Goal: Information Seeking & Learning: Learn about a topic

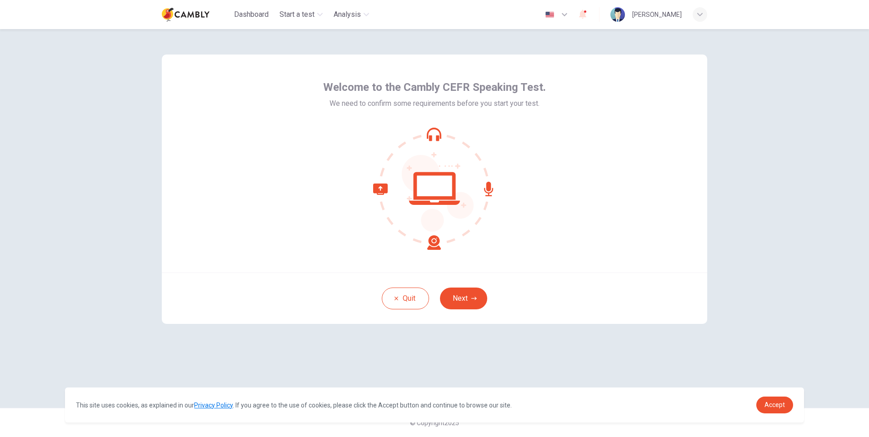
click at [432, 131] on icon at bounding box center [434, 188] width 123 height 123
click at [348, 13] on span "Analysis" at bounding box center [346, 14] width 27 height 11
click at [179, 15] on img at bounding box center [186, 14] width 48 height 18
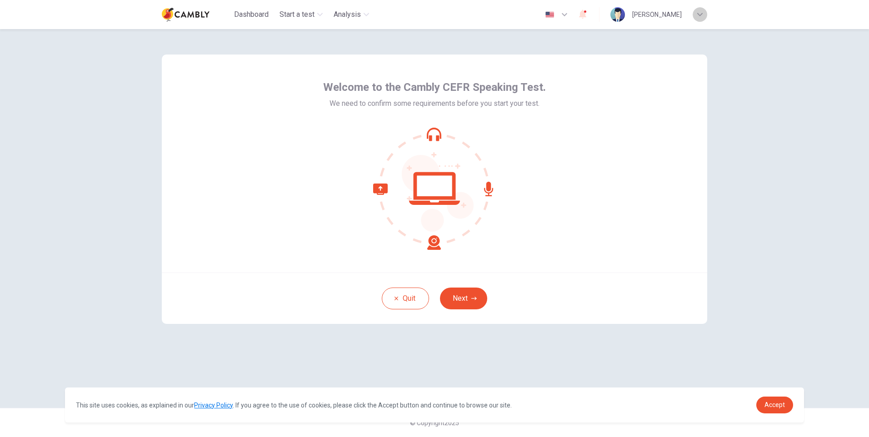
click at [700, 11] on div "button" at bounding box center [699, 14] width 15 height 15
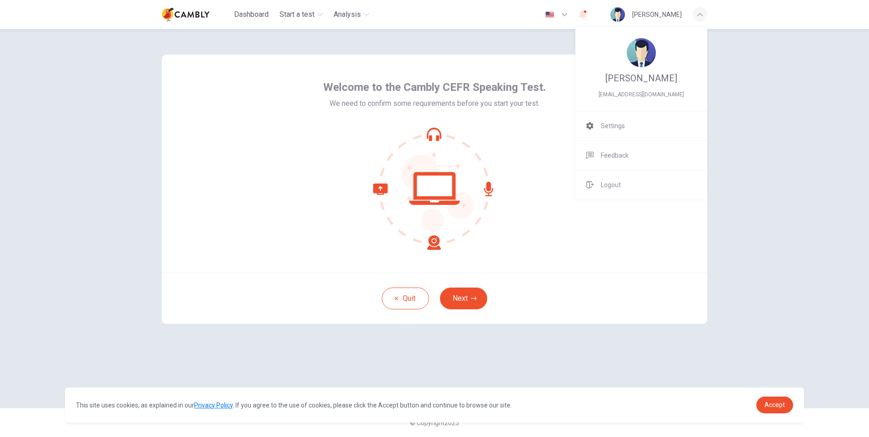
click at [775, 110] on div at bounding box center [434, 218] width 869 height 437
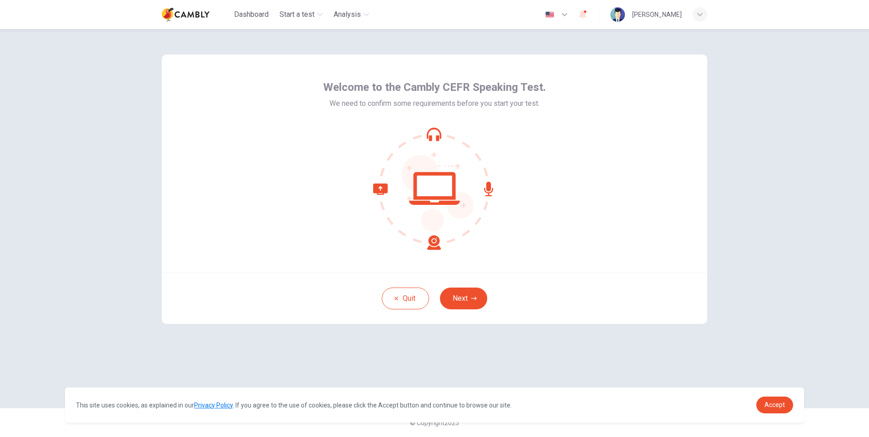
click at [698, 17] on div "button" at bounding box center [699, 14] width 15 height 15
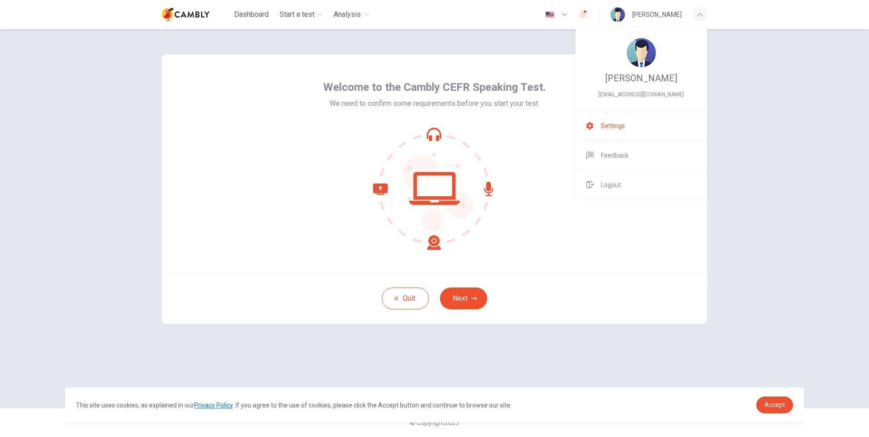
click at [617, 123] on span "Settings" at bounding box center [613, 125] width 24 height 11
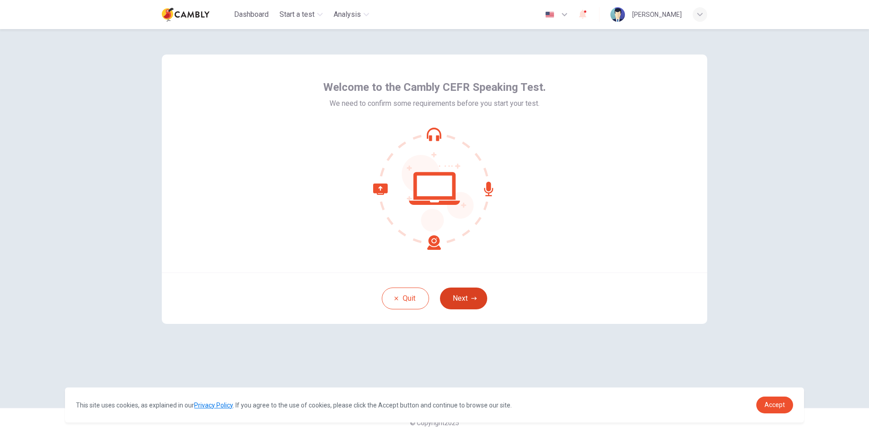
click at [463, 293] on button "Next" at bounding box center [463, 299] width 47 height 22
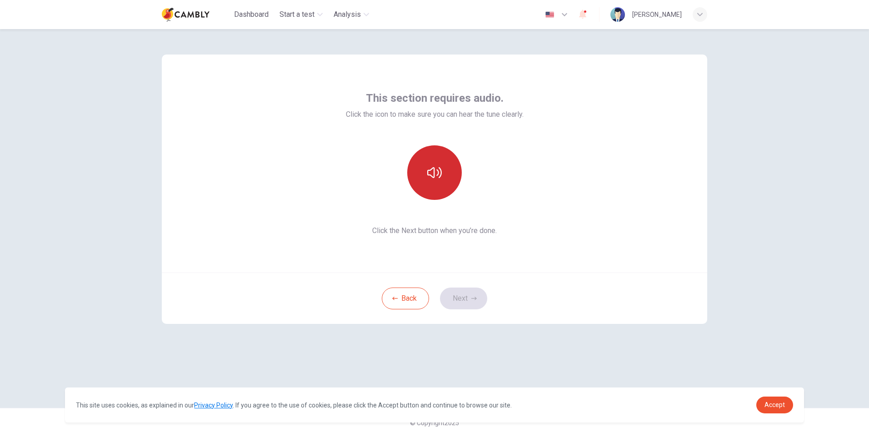
click at [434, 169] on icon "button" at bounding box center [434, 172] width 15 height 11
click at [439, 176] on icon "button" at bounding box center [434, 172] width 15 height 15
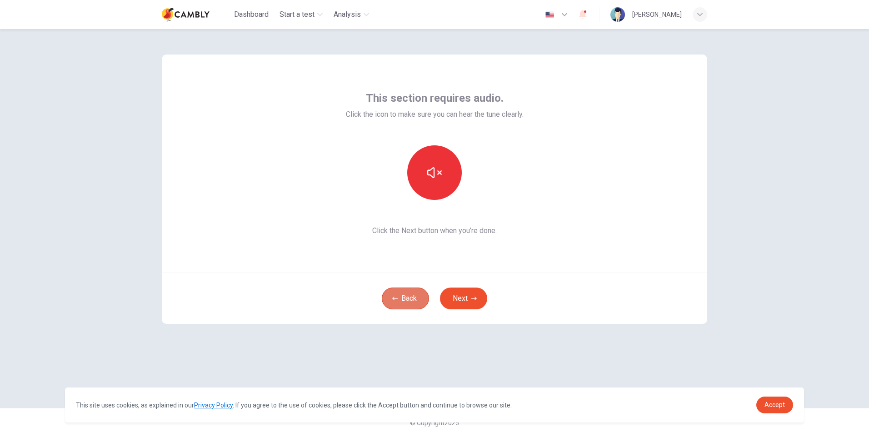
click at [405, 294] on button "Back" at bounding box center [405, 299] width 47 height 22
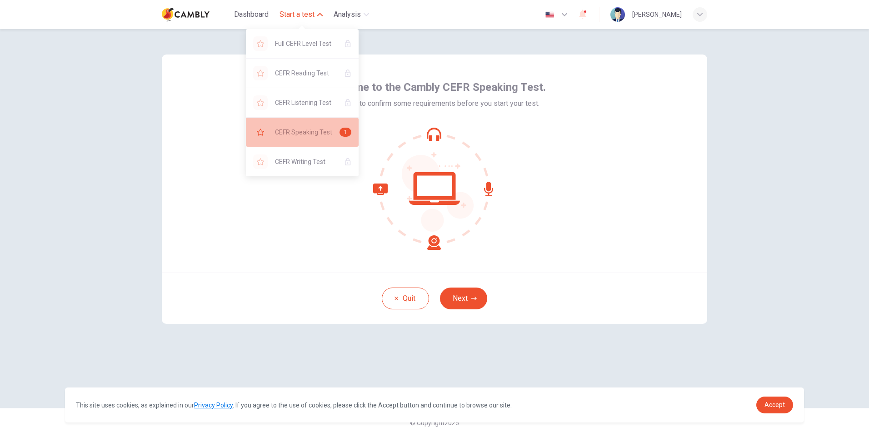
click at [311, 137] on span "CEFR Speaking Test" at bounding box center [303, 132] width 57 height 11
click at [347, 134] on div "1" at bounding box center [345, 132] width 12 height 9
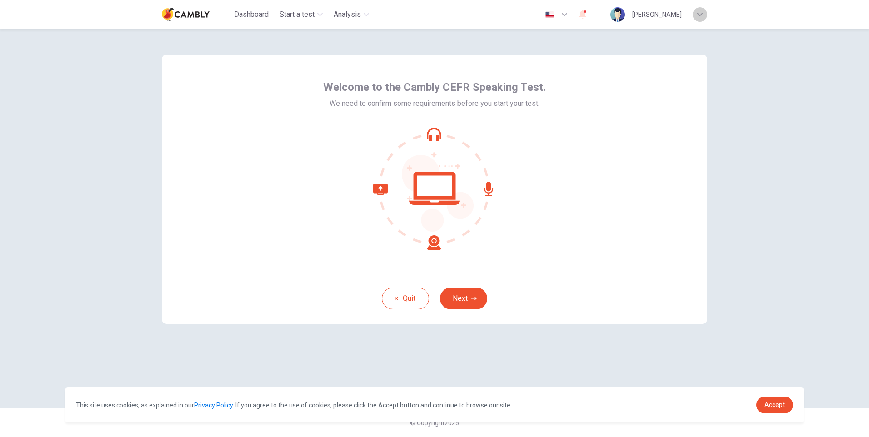
click at [700, 21] on div "button" at bounding box center [699, 14] width 15 height 15
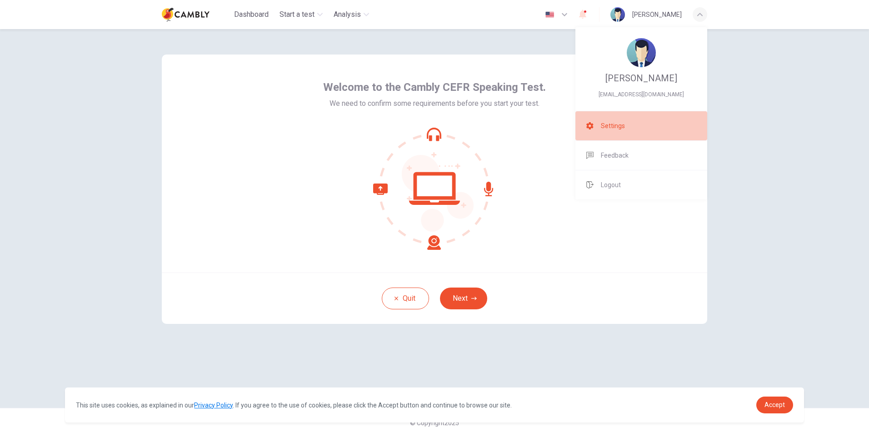
click at [654, 136] on li "Settings" at bounding box center [641, 125] width 132 height 29
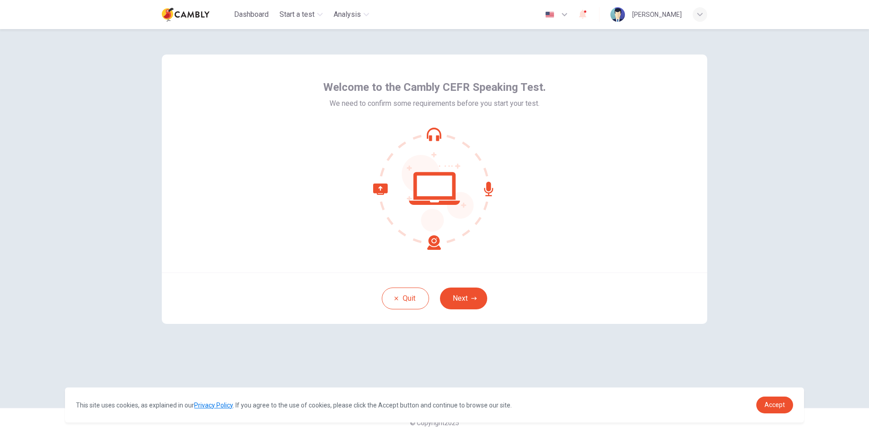
click at [695, 19] on div "button" at bounding box center [699, 14] width 15 height 15
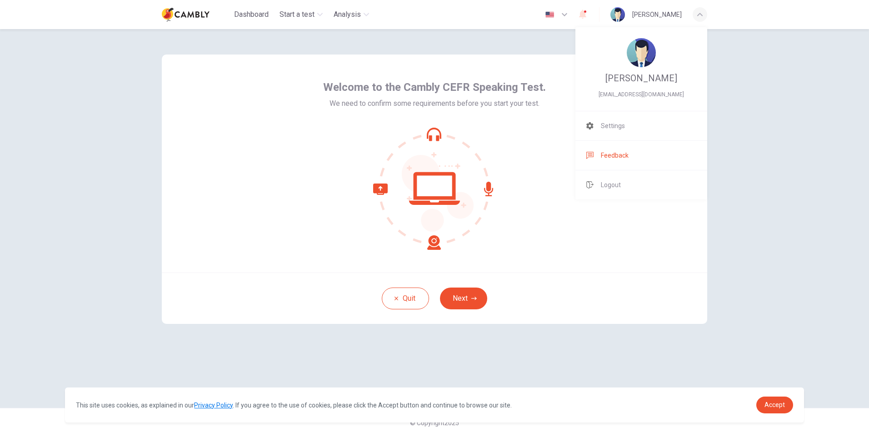
click at [652, 158] on li "Feedback" at bounding box center [641, 155] width 132 height 29
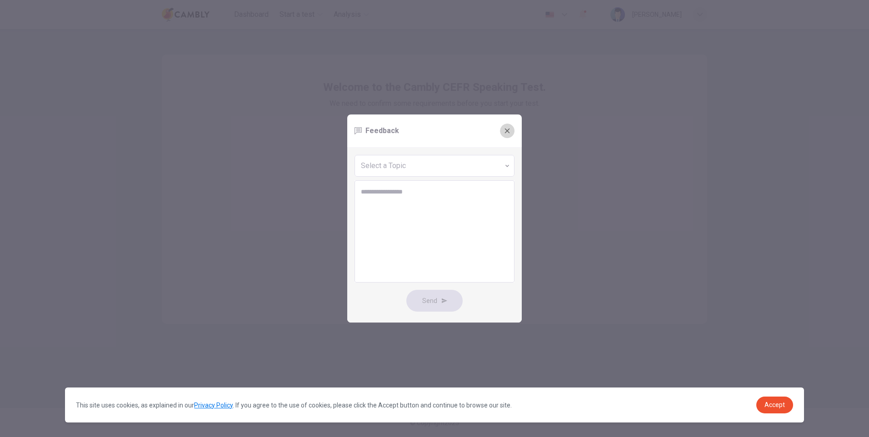
click at [508, 124] on button "button" at bounding box center [507, 131] width 15 height 15
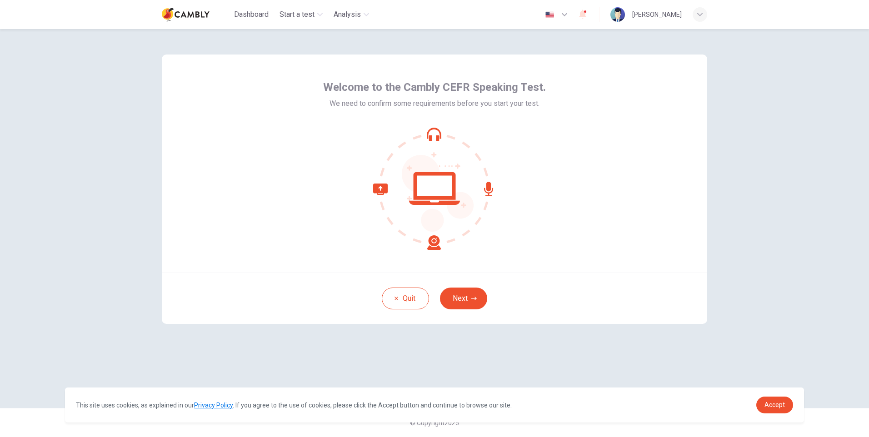
click at [700, 12] on icon "button" at bounding box center [699, 14] width 5 height 5
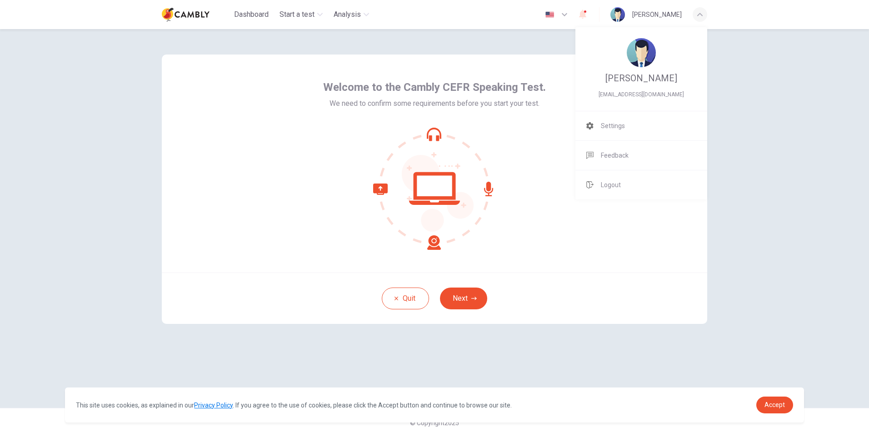
click at [785, 209] on div at bounding box center [434, 218] width 869 height 437
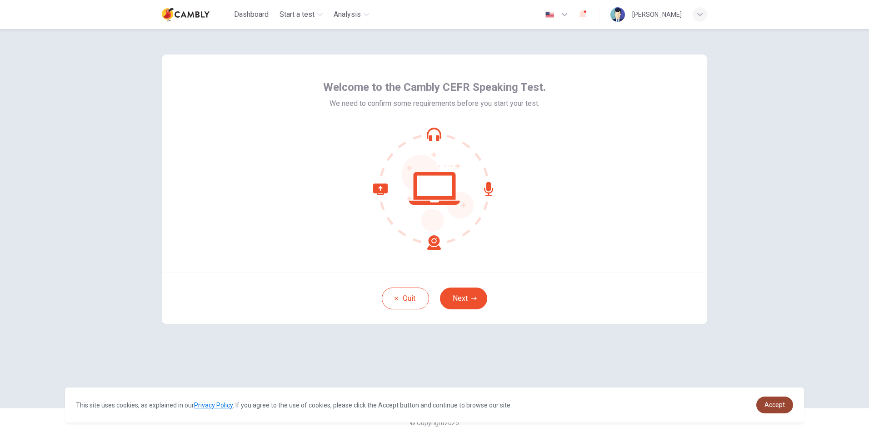
click at [771, 411] on link "Accept" at bounding box center [774, 405] width 37 height 17
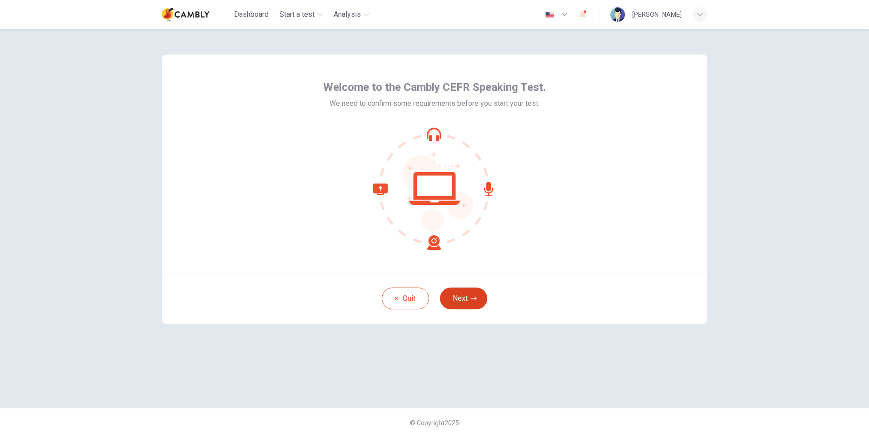
click at [447, 306] on button "Next" at bounding box center [463, 299] width 47 height 22
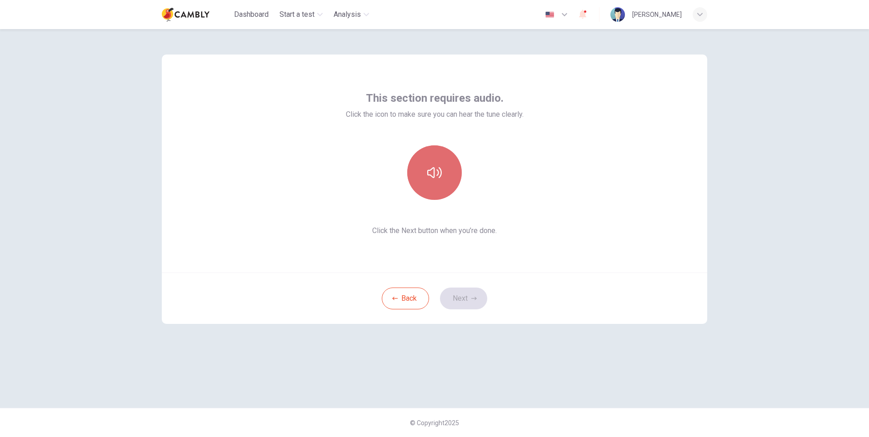
click at [430, 190] on button "button" at bounding box center [434, 172] width 55 height 55
click at [471, 293] on button "Next" at bounding box center [463, 299] width 47 height 22
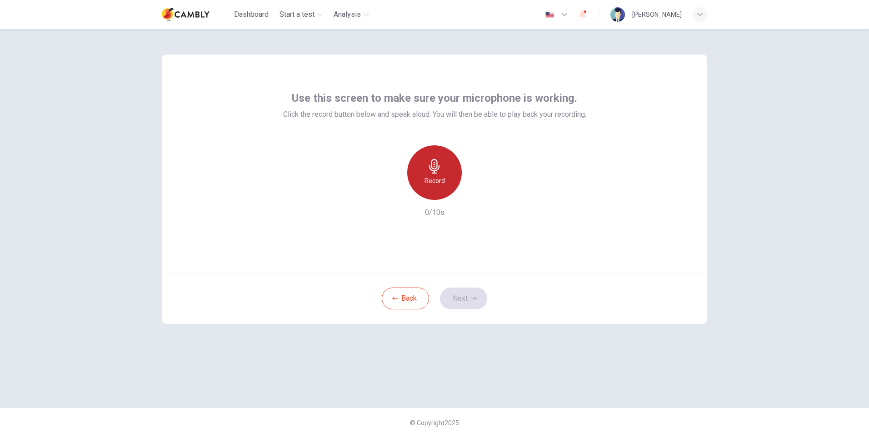
click at [447, 167] on div "Record" at bounding box center [434, 172] width 55 height 55
click at [468, 298] on button "Next" at bounding box center [463, 299] width 47 height 22
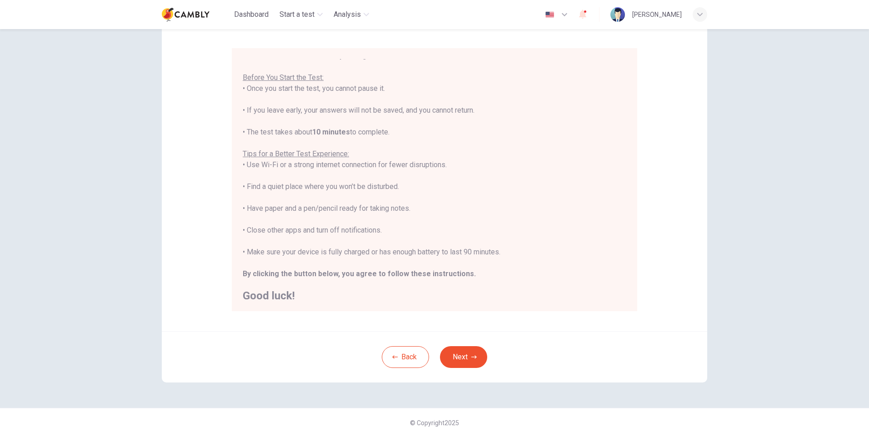
scroll to position [10, 0]
click at [459, 365] on button "Next" at bounding box center [463, 357] width 47 height 22
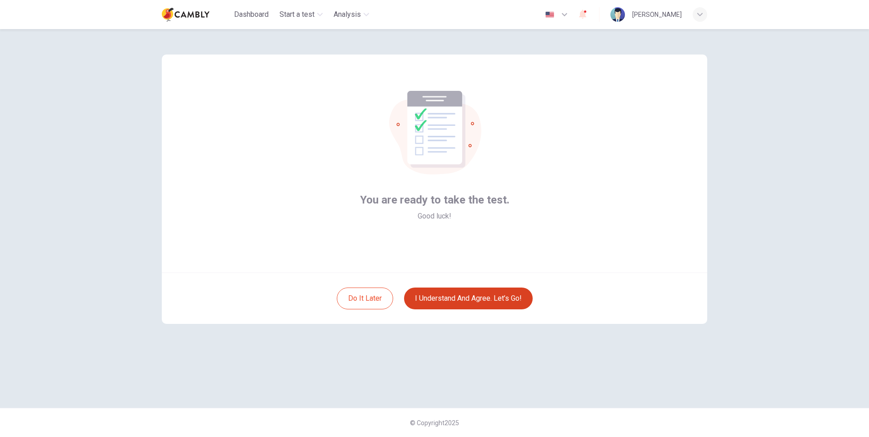
click at [466, 298] on button "I understand and agree. Let’s go!" at bounding box center [468, 299] width 129 height 22
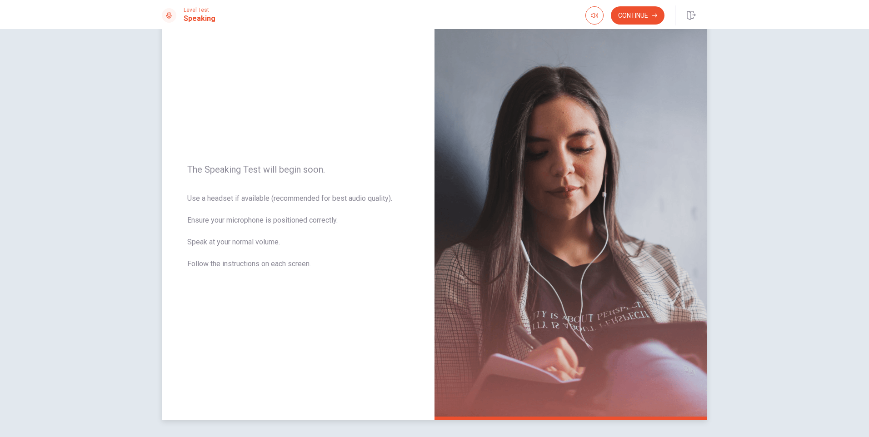
scroll to position [45, 0]
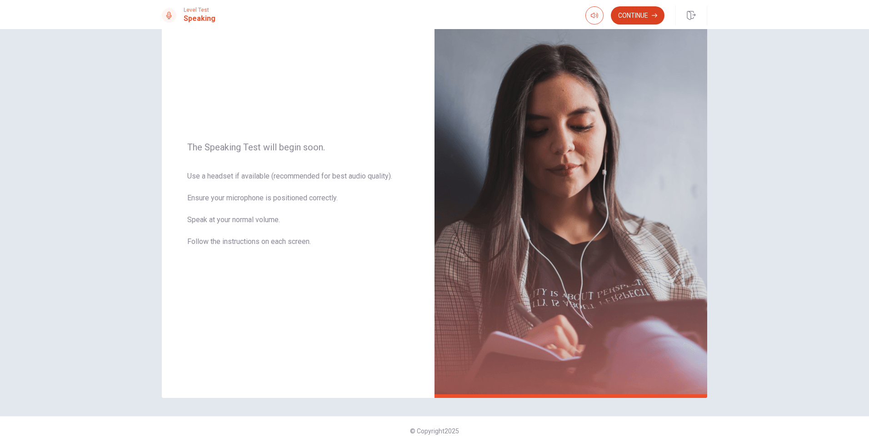
click at [646, 16] on button "Continue" at bounding box center [638, 15] width 54 height 18
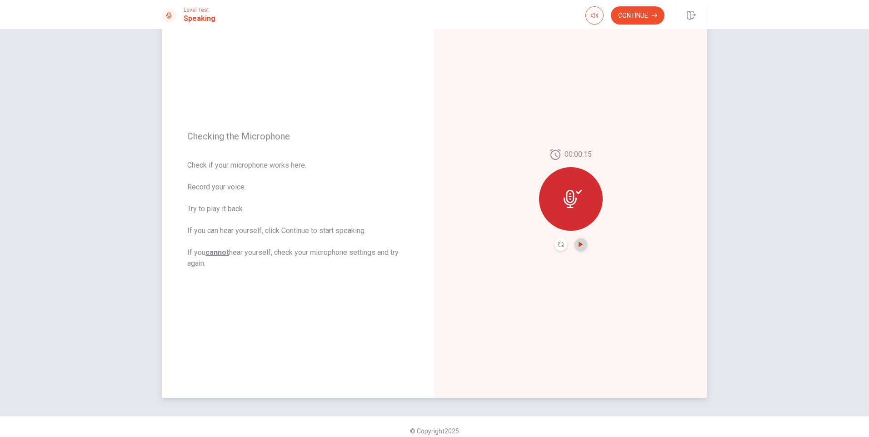
click at [578, 245] on icon "Play Audio" at bounding box center [580, 244] width 4 height 5
click at [581, 248] on button "Pause Audio" at bounding box center [580, 244] width 13 height 13
click at [630, 18] on button "Continue" at bounding box center [638, 15] width 54 height 18
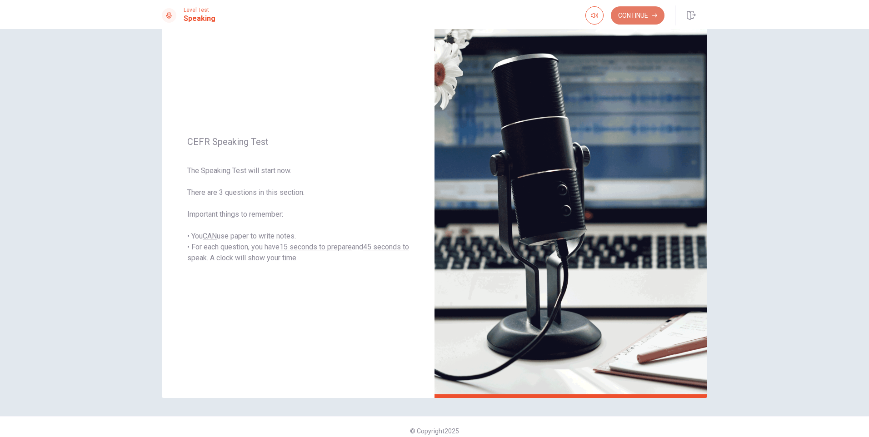
click at [625, 19] on button "Continue" at bounding box center [638, 15] width 54 height 18
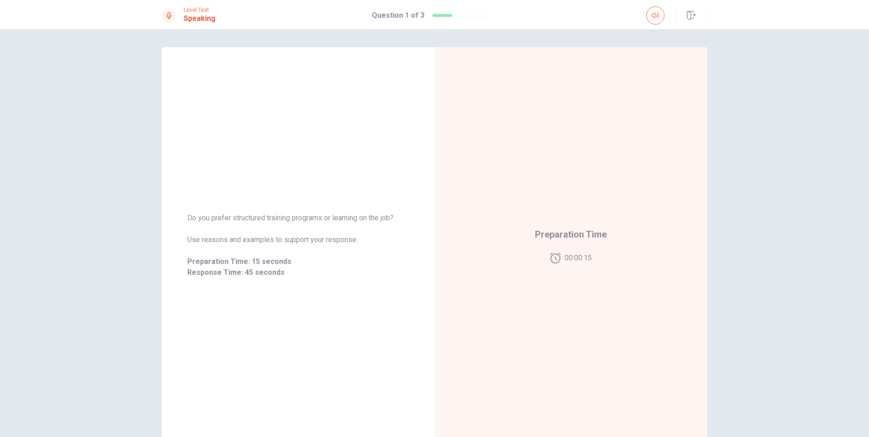
click at [79, 281] on div "Do you prefer structured training programs or learning on the job? Use reasons …" at bounding box center [434, 233] width 869 height 408
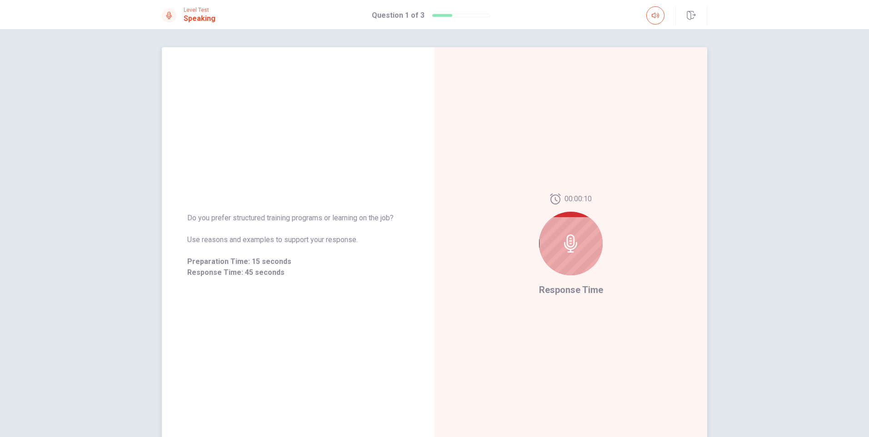
click at [560, 255] on div at bounding box center [571, 244] width 64 height 64
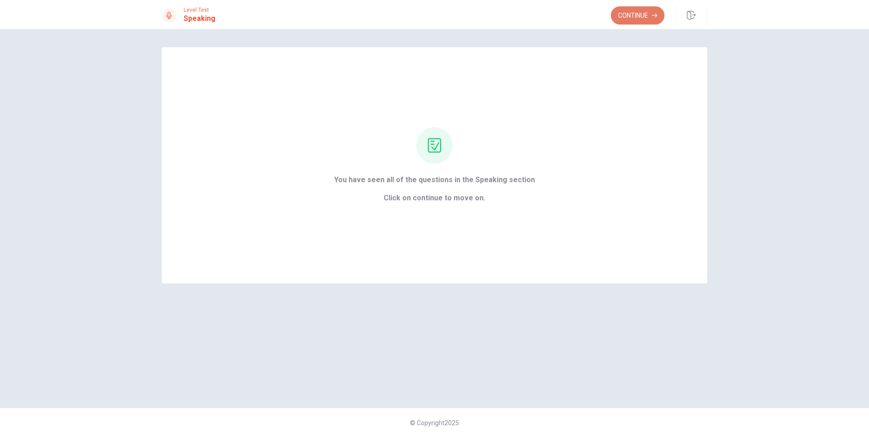
click at [651, 15] on button "Continue" at bounding box center [638, 15] width 54 height 18
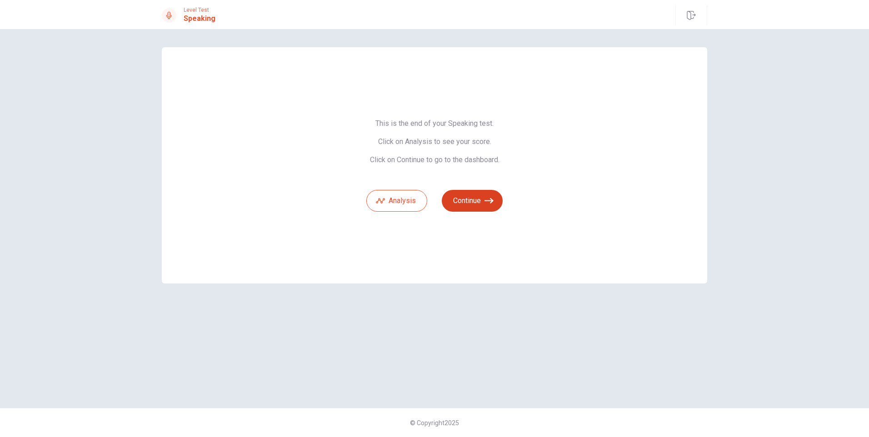
click at [473, 200] on button "Continue" at bounding box center [472, 201] width 61 height 22
